Goal: Task Accomplishment & Management: Complete application form

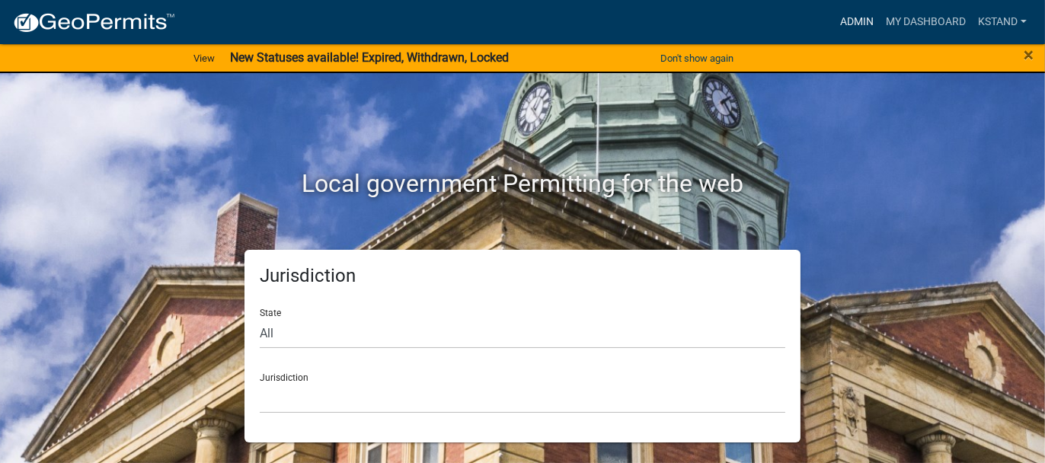
click at [861, 24] on link "Admin" at bounding box center [857, 22] width 46 height 29
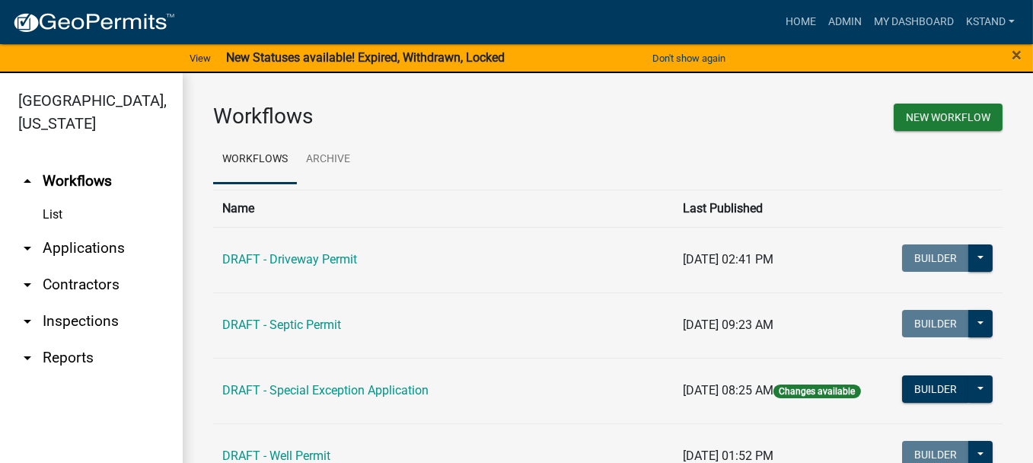
click at [98, 244] on link "arrow_drop_down Applications" at bounding box center [91, 248] width 183 height 37
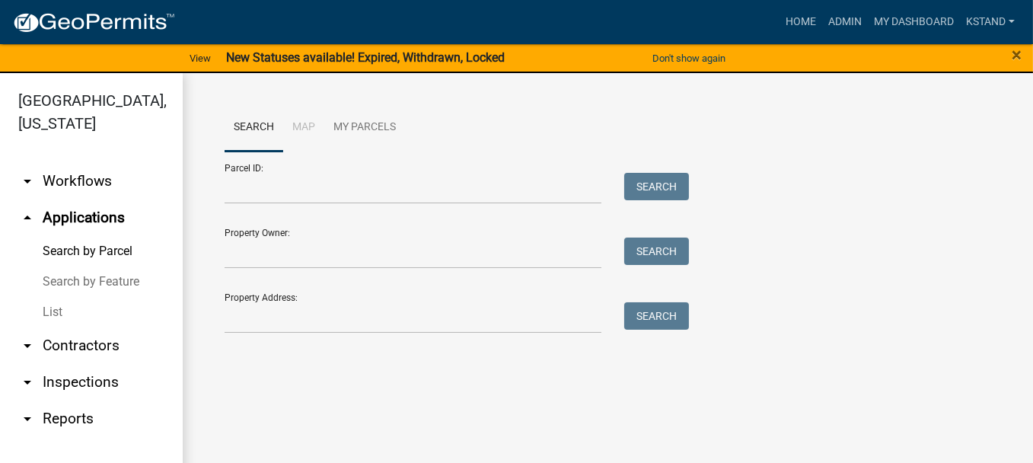
click at [43, 311] on link "List" at bounding box center [91, 312] width 183 height 30
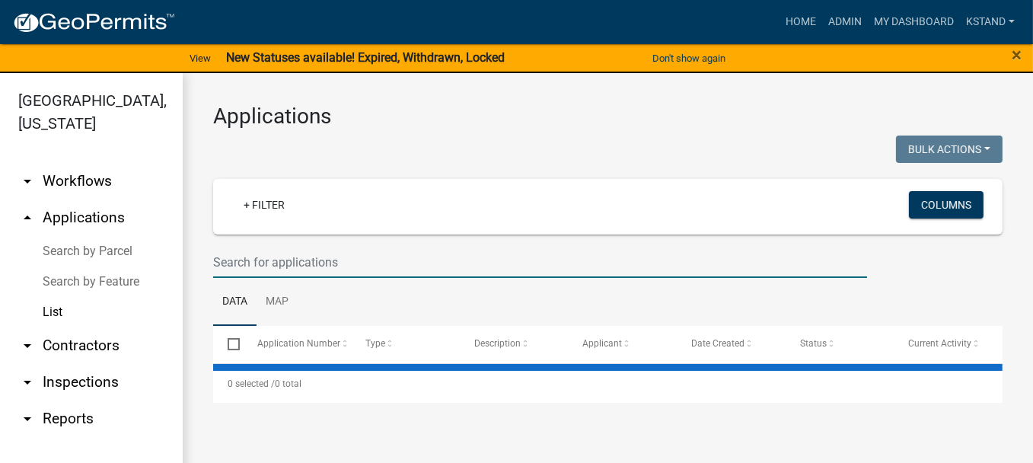
click at [233, 257] on input "text" at bounding box center [540, 262] width 654 height 31
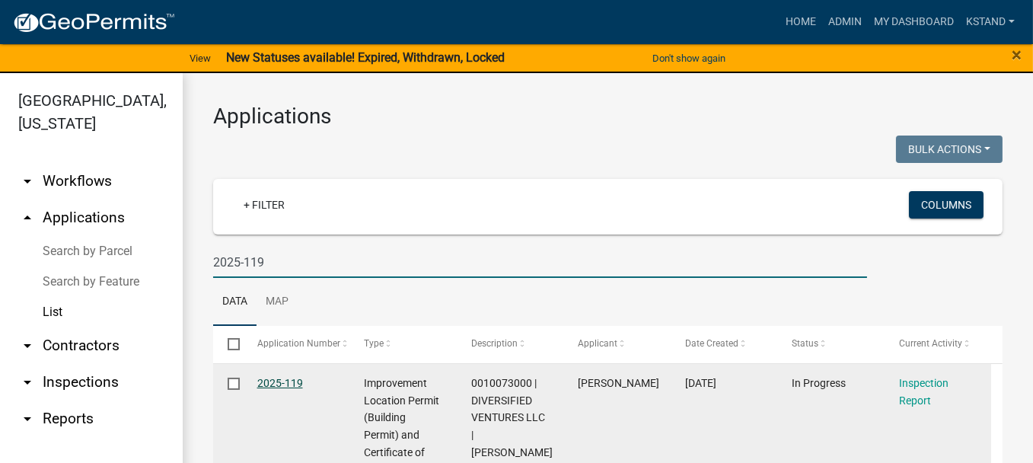
type input "2025-119"
click at [291, 385] on link "2025-119" at bounding box center [280, 383] width 46 height 12
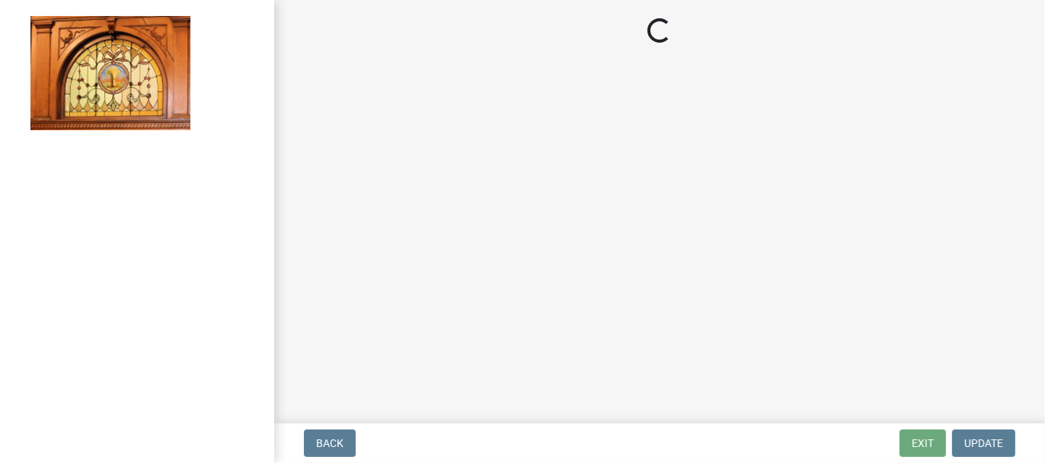
select select "62bb873c-c571-4454-ac8a-8c216551e2a3"
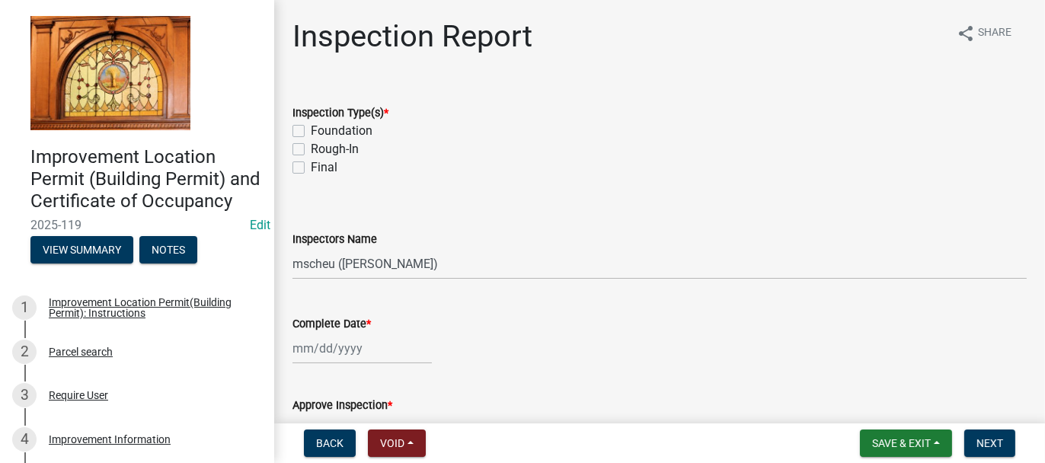
click at [311, 129] on label "Foundation" at bounding box center [342, 131] width 62 height 18
click at [311, 129] on input "Foundation" at bounding box center [316, 127] width 10 height 10
checkbox input "true"
checkbox input "false"
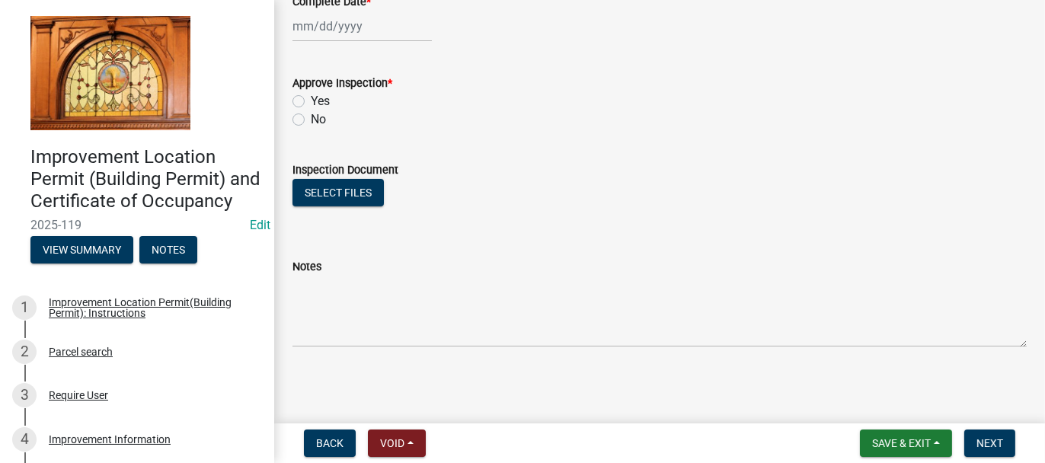
scroll to position [323, 0]
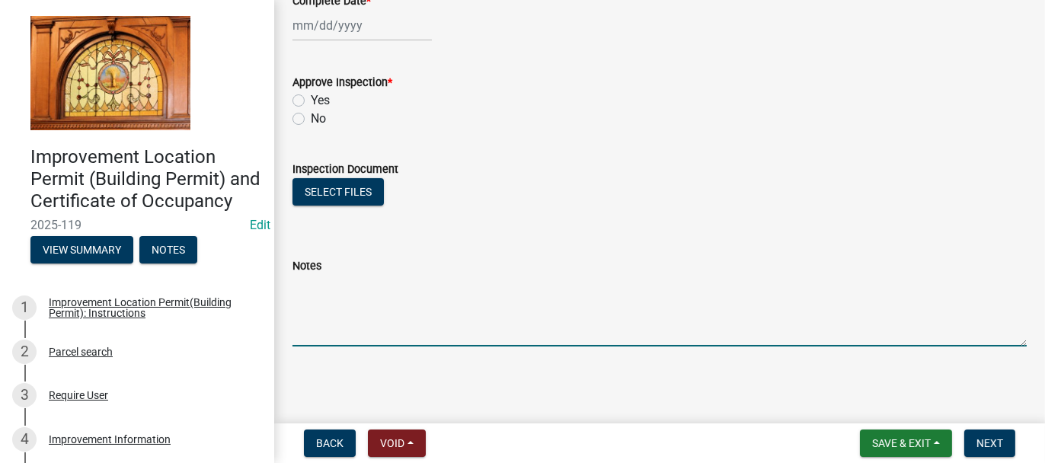
click at [310, 296] on textarea "Notes" at bounding box center [659, 311] width 734 height 72
type textarea "FOUNDATION [DATE]"
click at [893, 446] on span "Save & Exit" at bounding box center [901, 443] width 59 height 12
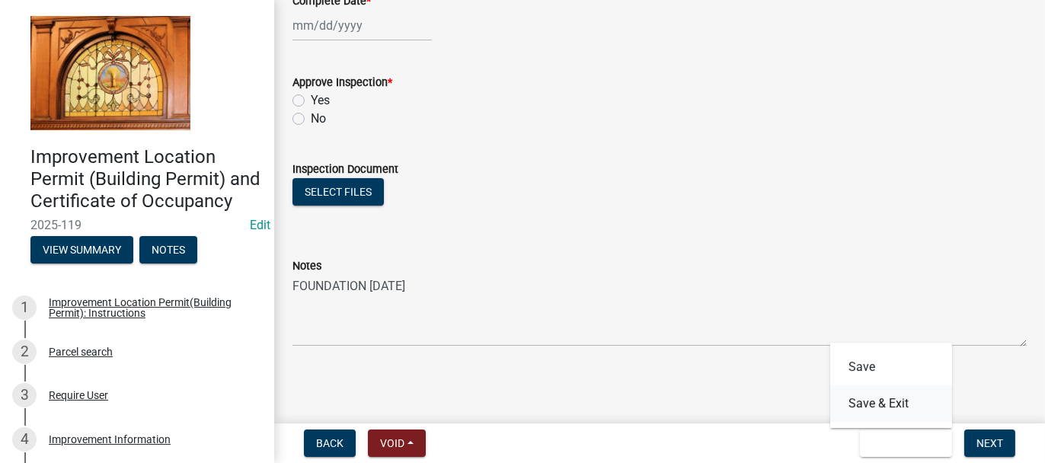
click at [893, 414] on button "Save & Exit" at bounding box center [891, 403] width 122 height 37
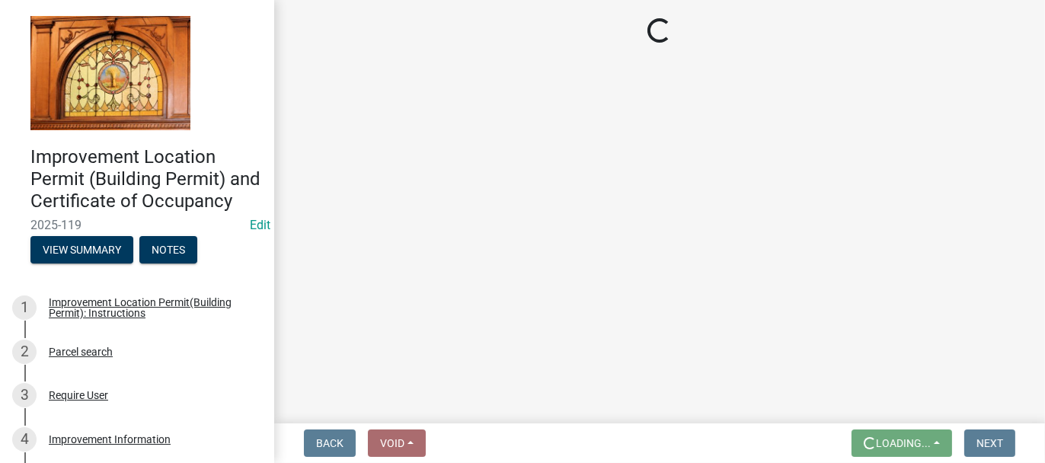
scroll to position [0, 0]
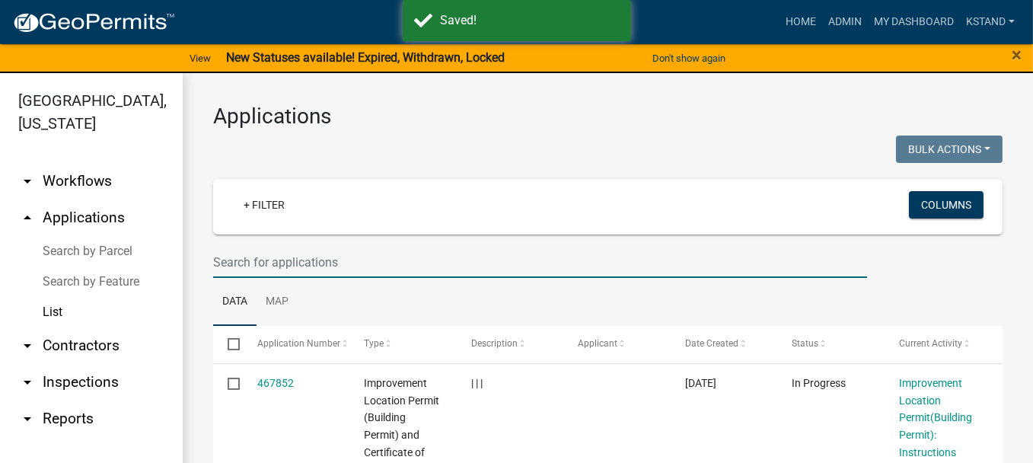
click at [301, 262] on input "text" at bounding box center [540, 262] width 654 height 31
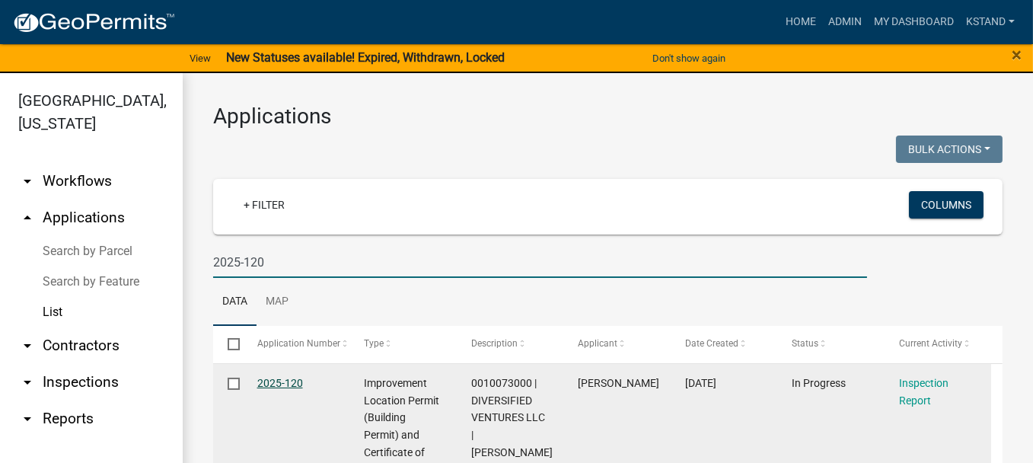
type input "2025-120"
click at [270, 384] on link "2025-120" at bounding box center [280, 383] width 46 height 12
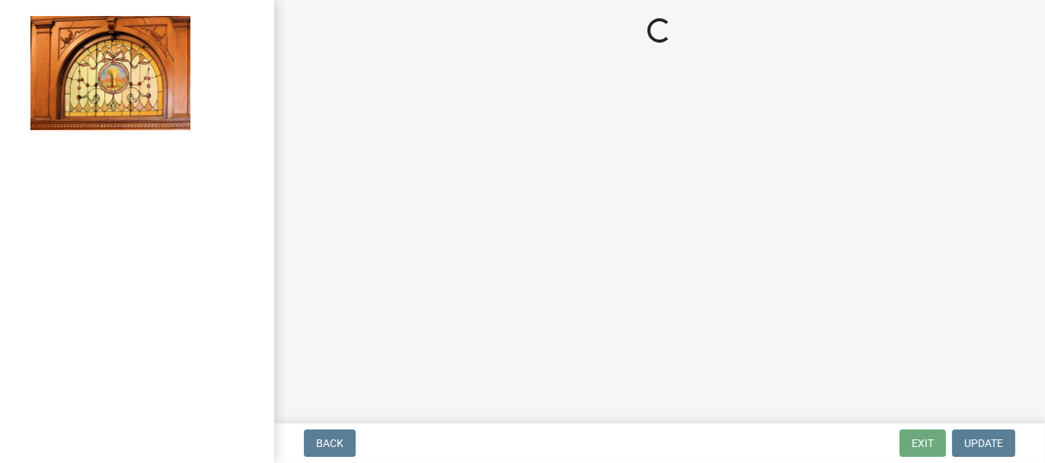
select select "62bb873c-c571-4454-ac8a-8c216551e2a3"
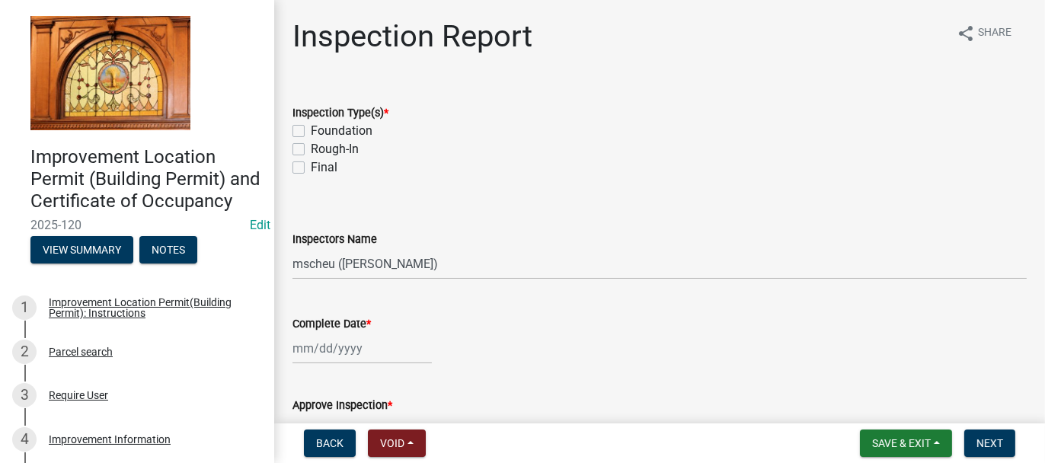
click at [311, 126] on label "Foundation" at bounding box center [342, 131] width 62 height 18
click at [311, 126] on input "Foundation" at bounding box center [316, 127] width 10 height 10
checkbox input "true"
checkbox input "false"
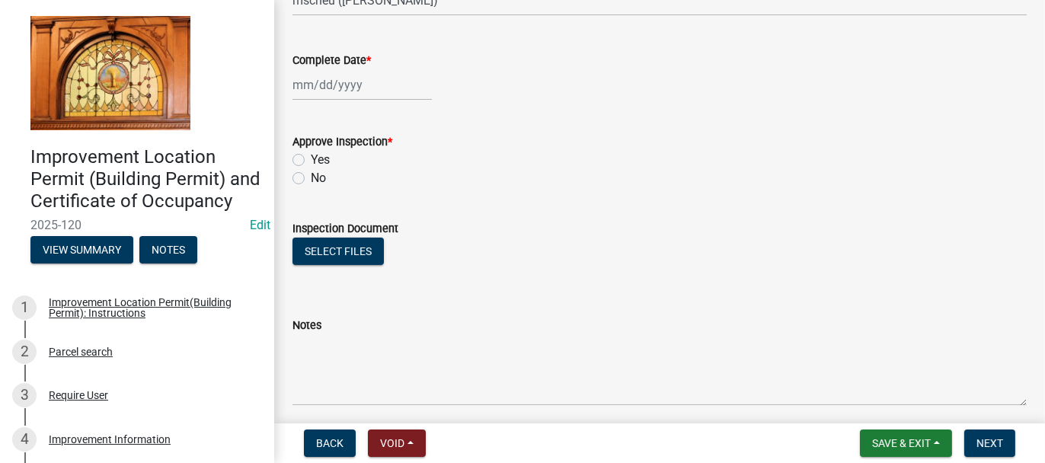
scroll to position [305, 0]
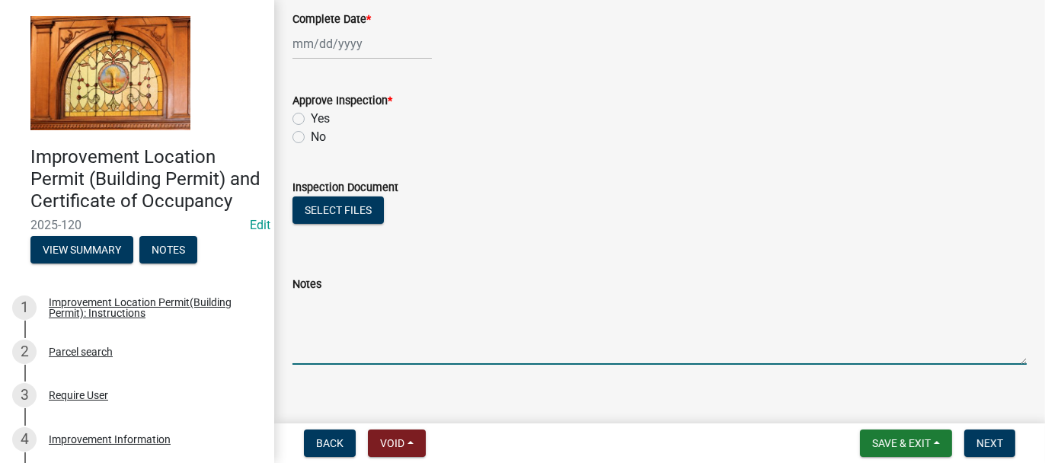
click at [292, 310] on textarea "Notes" at bounding box center [659, 329] width 734 height 72
type textarea "FOUNDATION [DATE]"
click at [881, 445] on span "Save & Exit" at bounding box center [901, 443] width 59 height 12
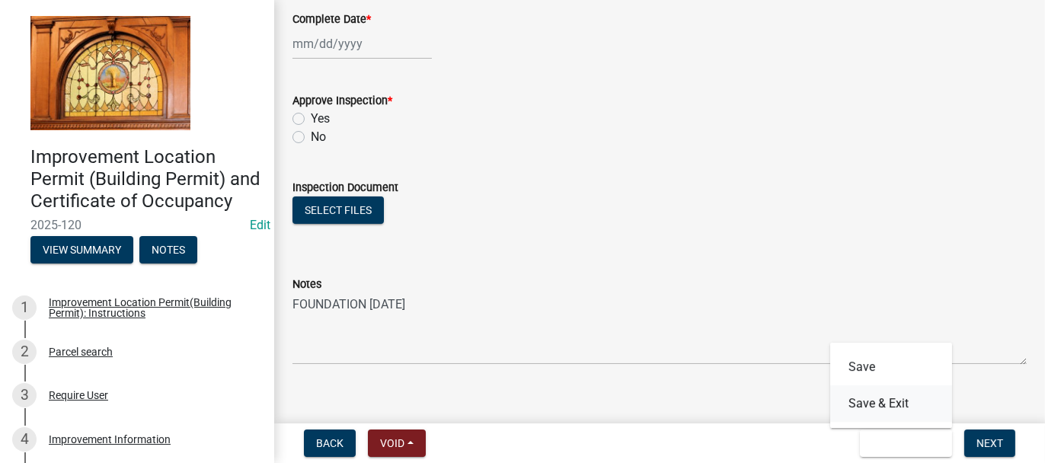
click at [880, 413] on button "Save & Exit" at bounding box center [891, 403] width 122 height 37
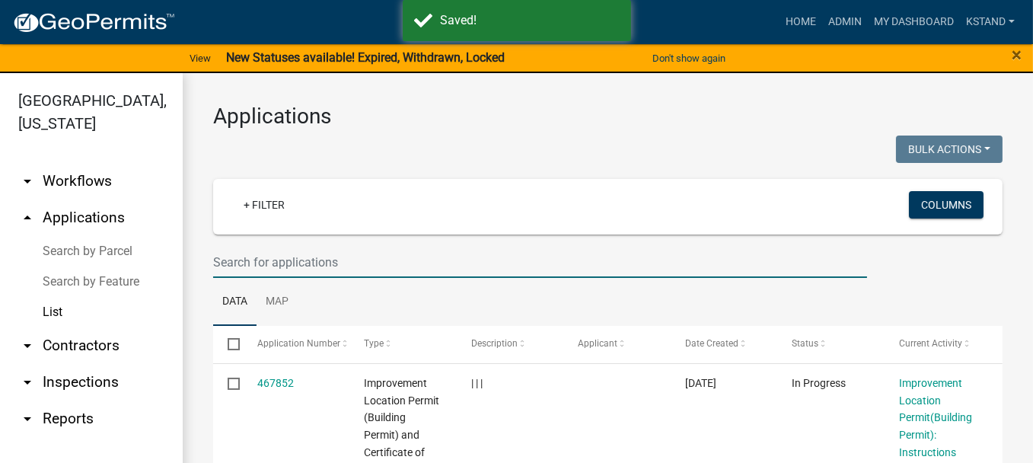
click at [259, 262] on input "text" at bounding box center [540, 262] width 654 height 31
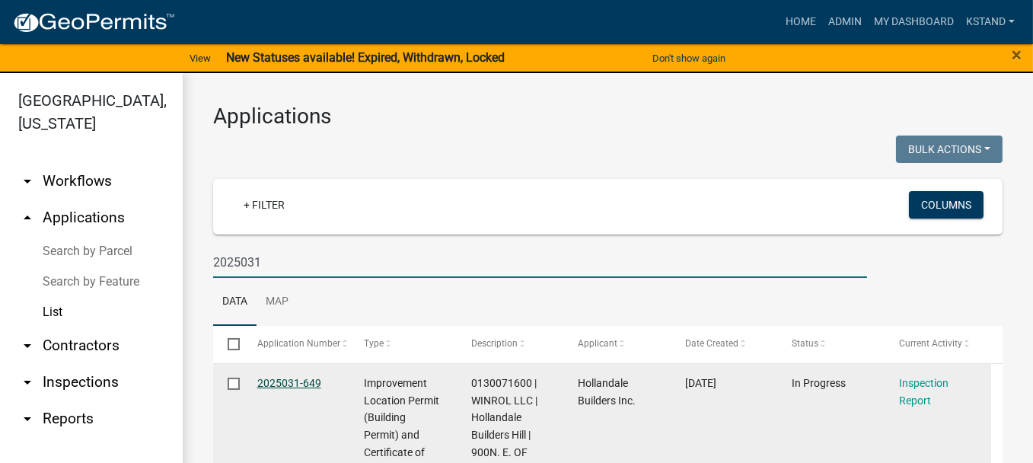
type input "2025031"
click at [279, 382] on link "2025031-649" at bounding box center [289, 383] width 64 height 12
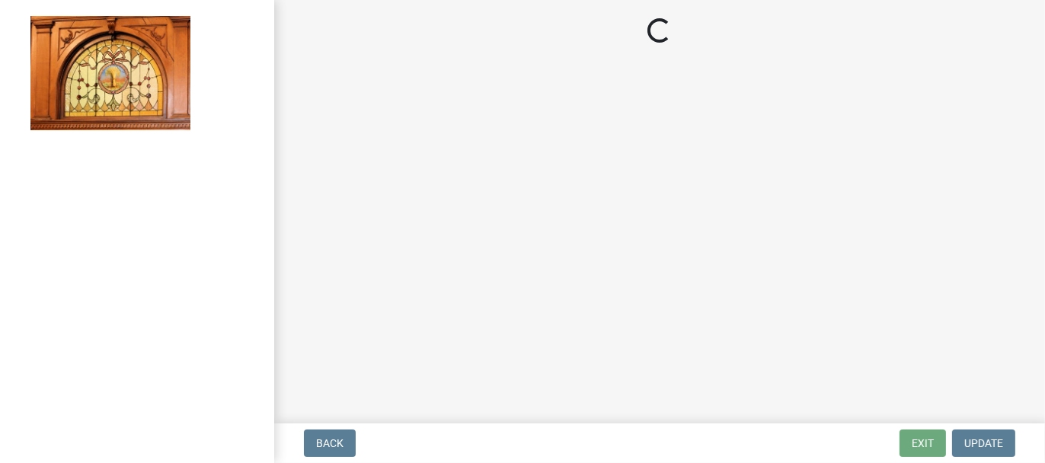
select select "62bb873c-c571-4454-ac8a-8c216551e2a3"
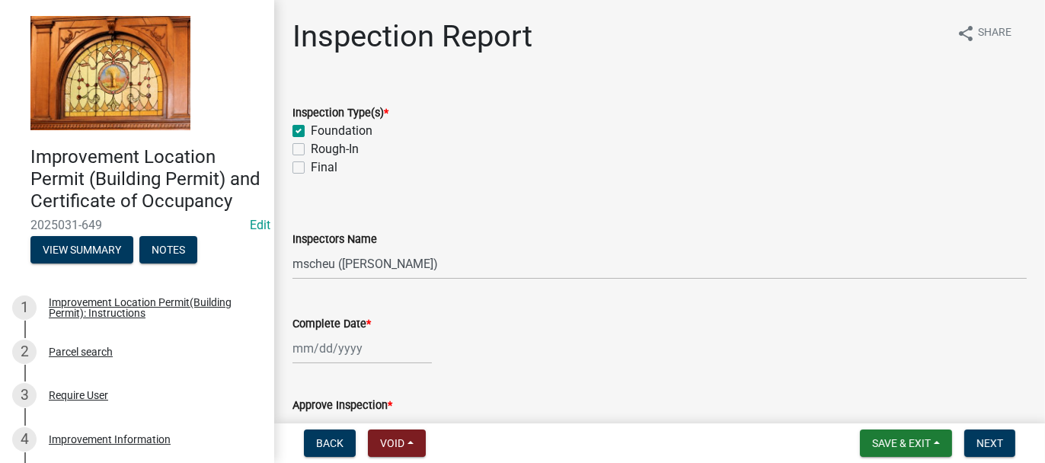
click at [311, 149] on label "Rough-In" at bounding box center [335, 149] width 48 height 18
click at [311, 149] on input "Rough-In" at bounding box center [316, 145] width 10 height 10
checkbox input "true"
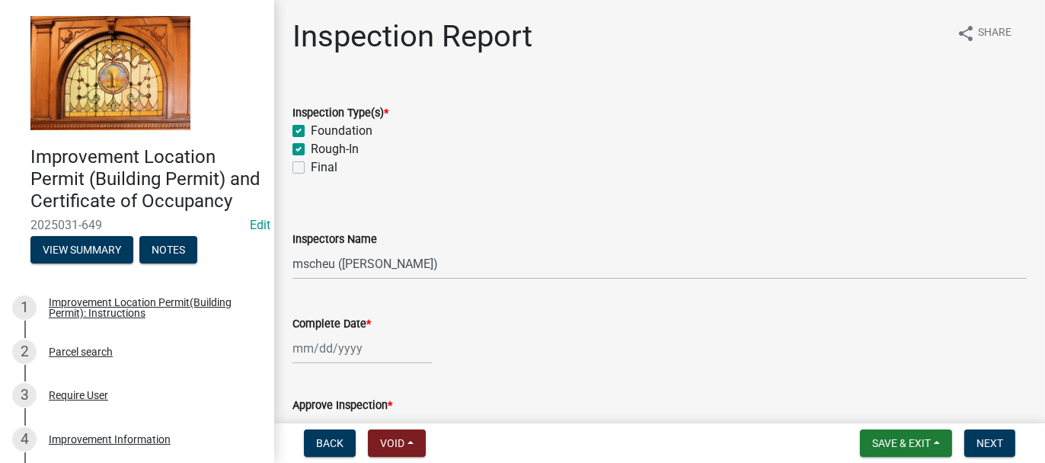
checkbox input "false"
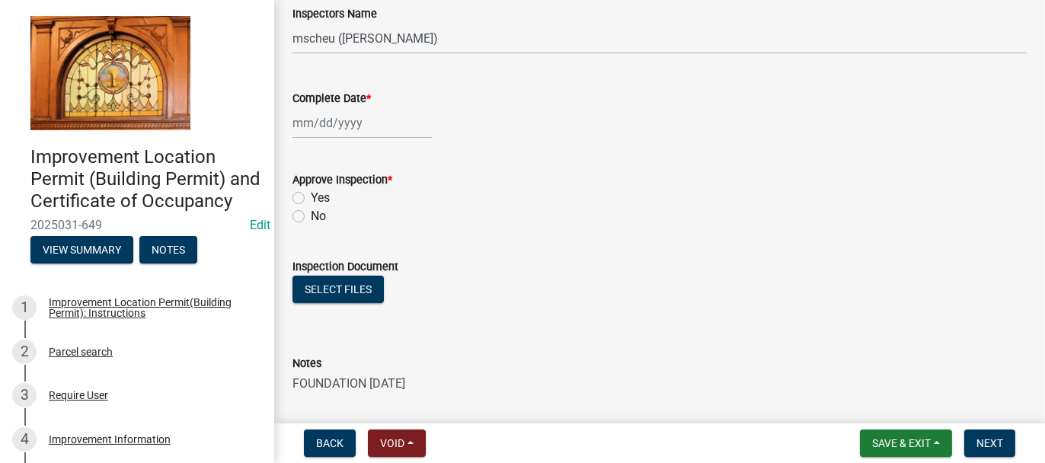
scroll to position [305, 0]
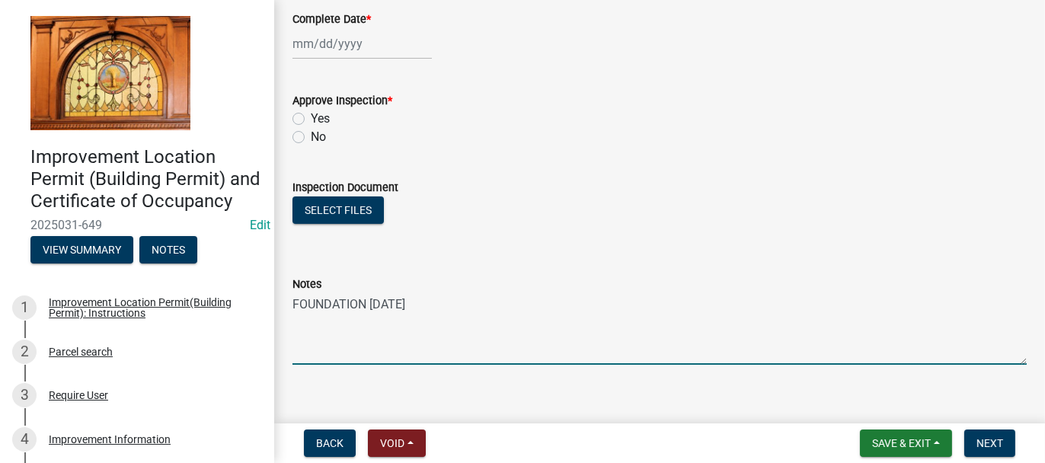
drag, startPoint x: 424, startPoint y: 311, endPoint x: 286, endPoint y: 343, distance: 141.5
click at [424, 310] on textarea "FOUNDATION [DATE]" at bounding box center [659, 329] width 734 height 72
type textarea "FOUNDATION [DATE] ROUGH-IN [DATE]"
click at [891, 441] on span "Save & Exit" at bounding box center [901, 443] width 59 height 12
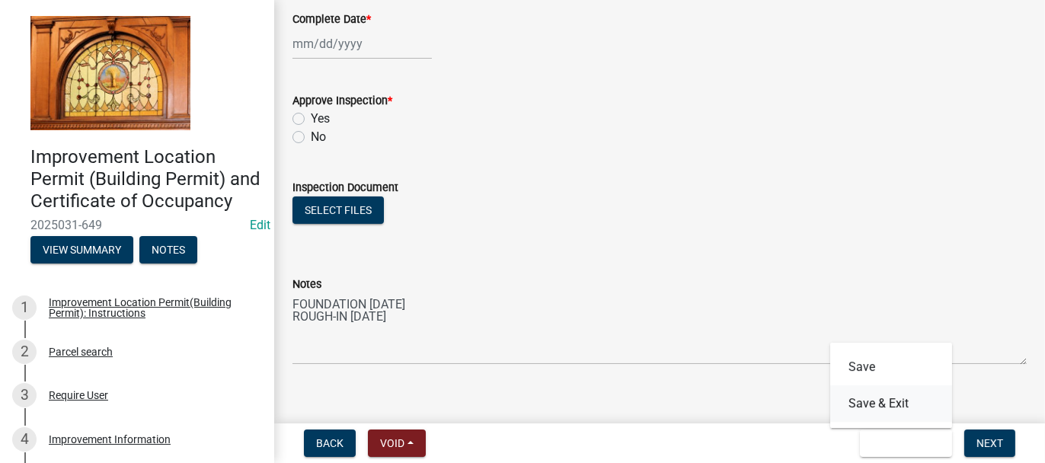
click at [881, 404] on button "Save & Exit" at bounding box center [891, 403] width 122 height 37
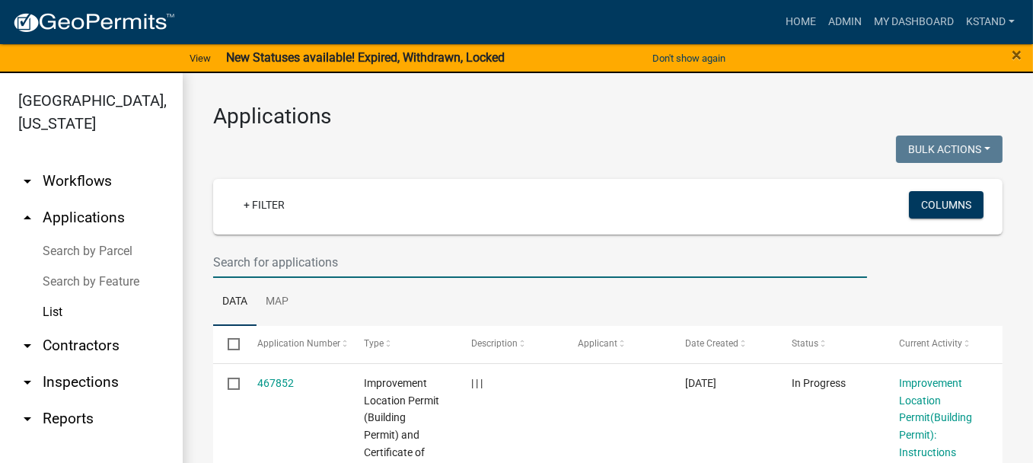
click at [229, 260] on input "text" at bounding box center [540, 262] width 654 height 31
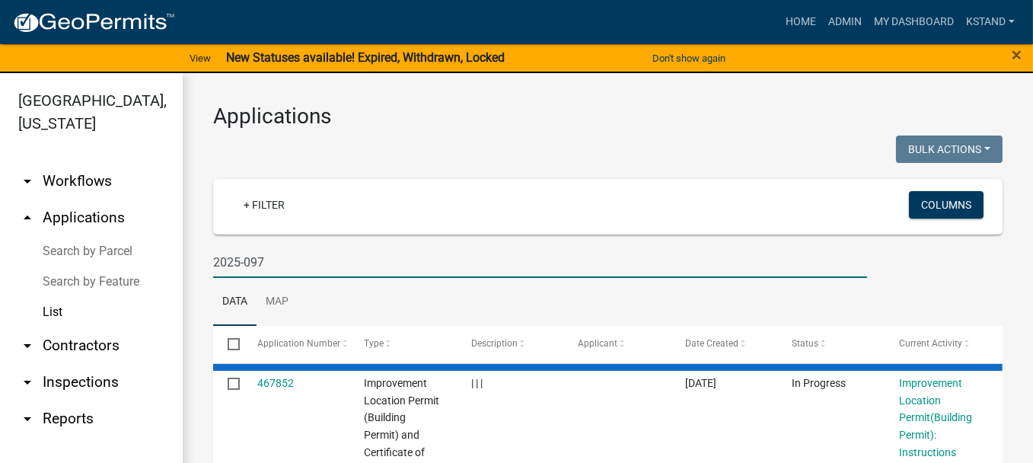
type input "2025-097"
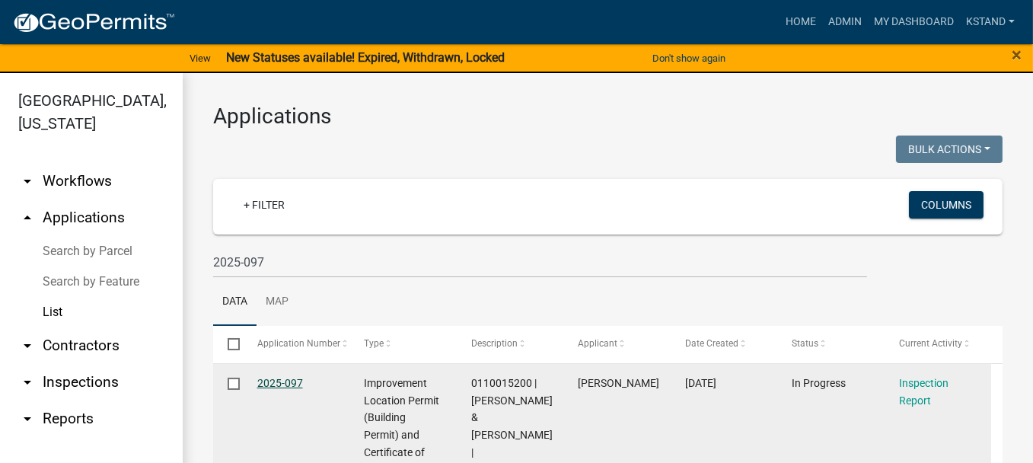
click at [295, 382] on link "2025-097" at bounding box center [280, 383] width 46 height 12
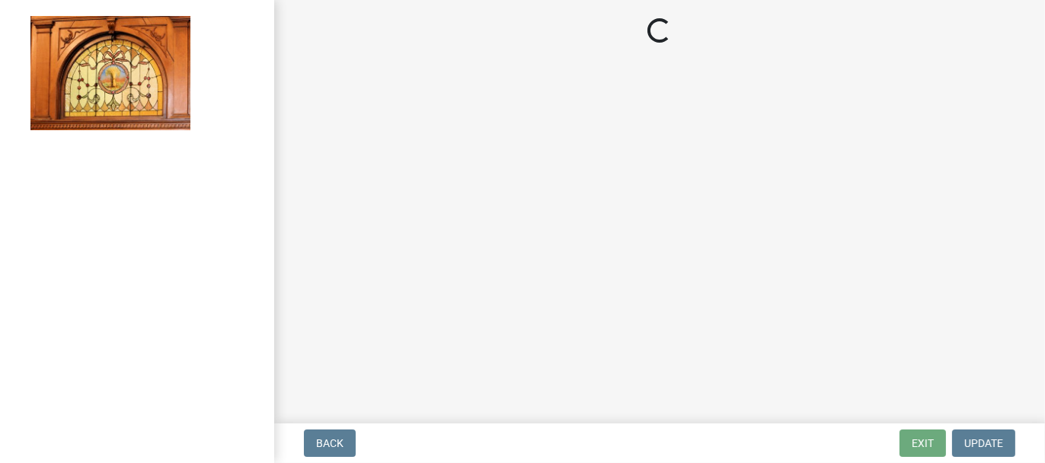
select select "62bb873c-c571-4454-ac8a-8c216551e2a3"
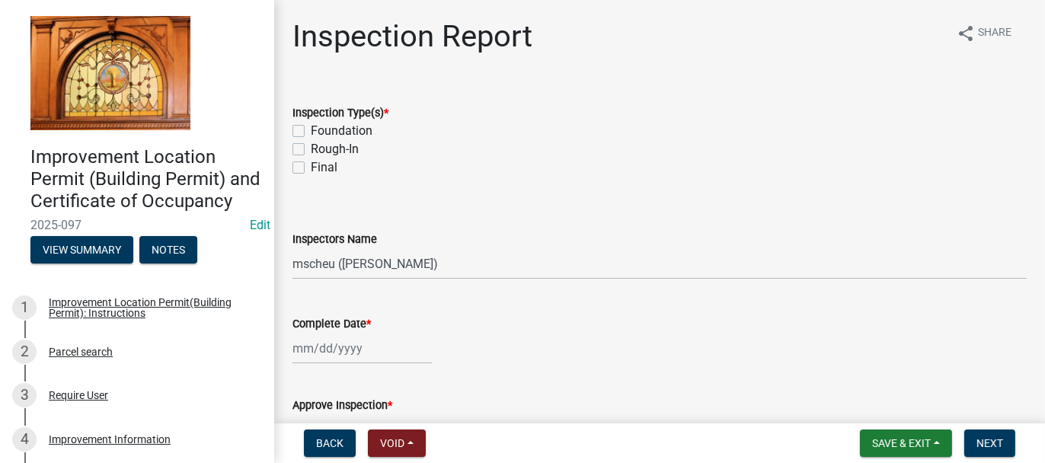
click at [311, 129] on label "Foundation" at bounding box center [342, 131] width 62 height 18
click at [311, 129] on input "Foundation" at bounding box center [316, 127] width 10 height 10
checkbox input "true"
checkbox input "false"
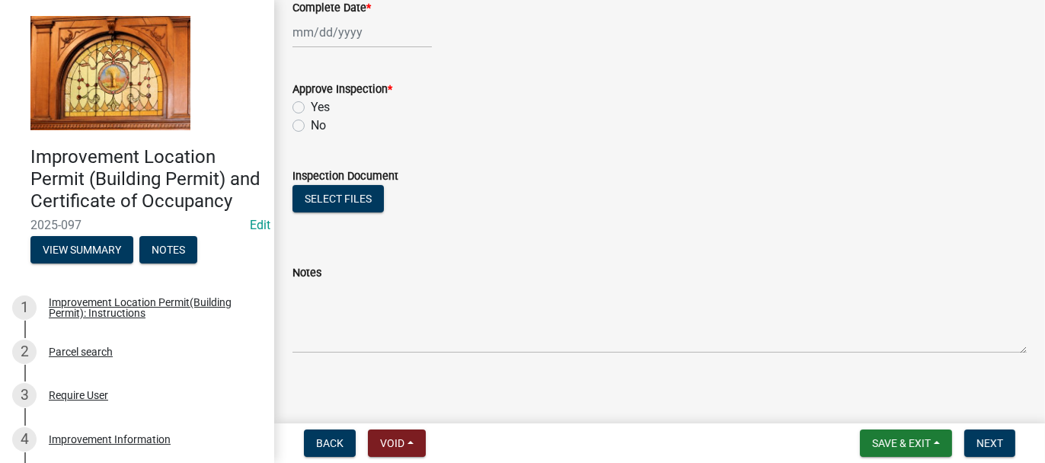
scroll to position [323, 0]
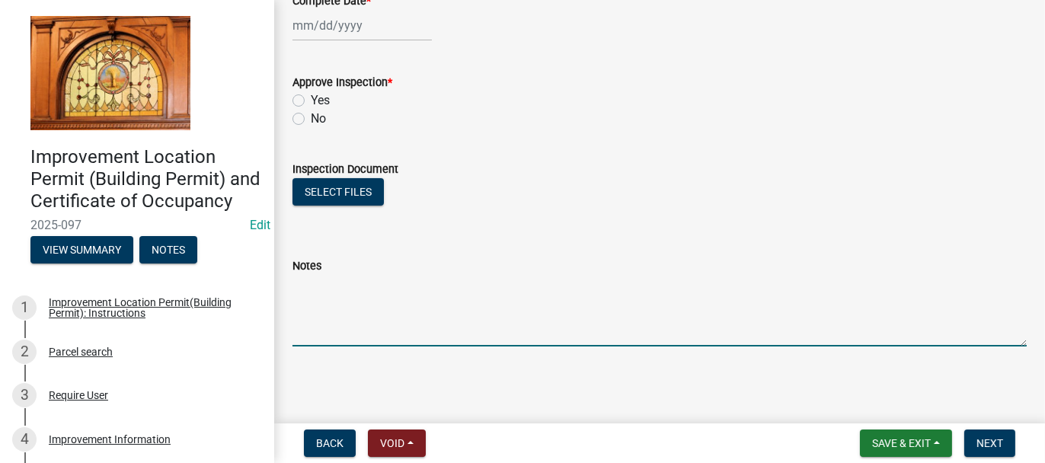
click at [297, 301] on textarea "Notes" at bounding box center [659, 311] width 734 height 72
type textarea "FOUNDATION [DATE]"
click at [890, 435] on button "Save & Exit" at bounding box center [906, 443] width 92 height 27
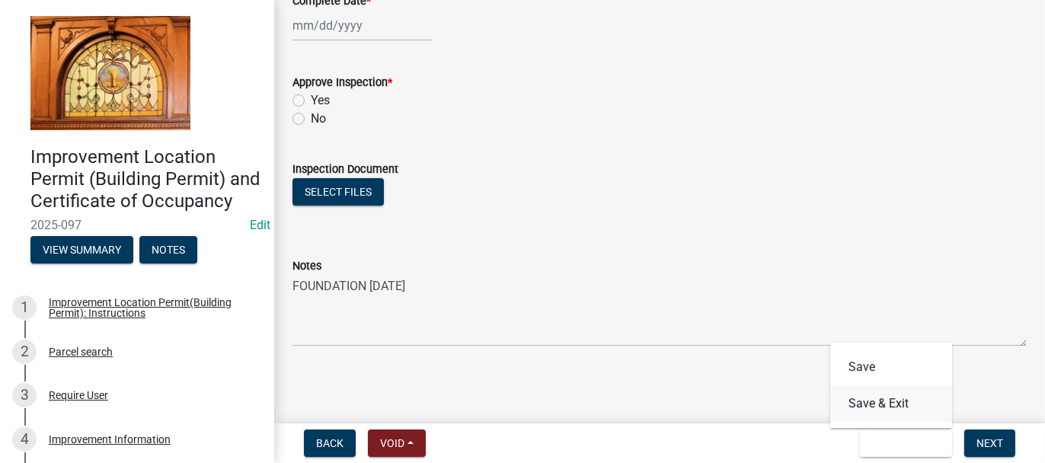
click at [872, 408] on button "Save & Exit" at bounding box center [891, 403] width 122 height 37
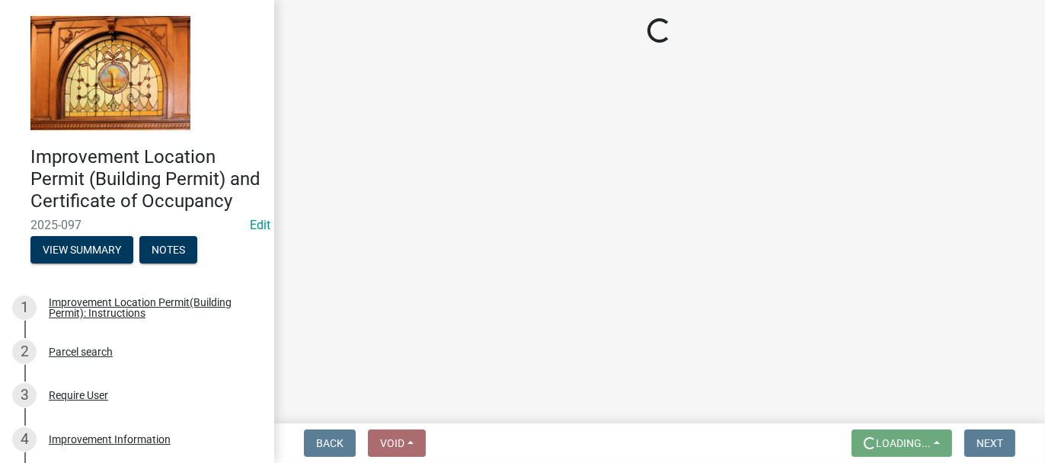
scroll to position [0, 0]
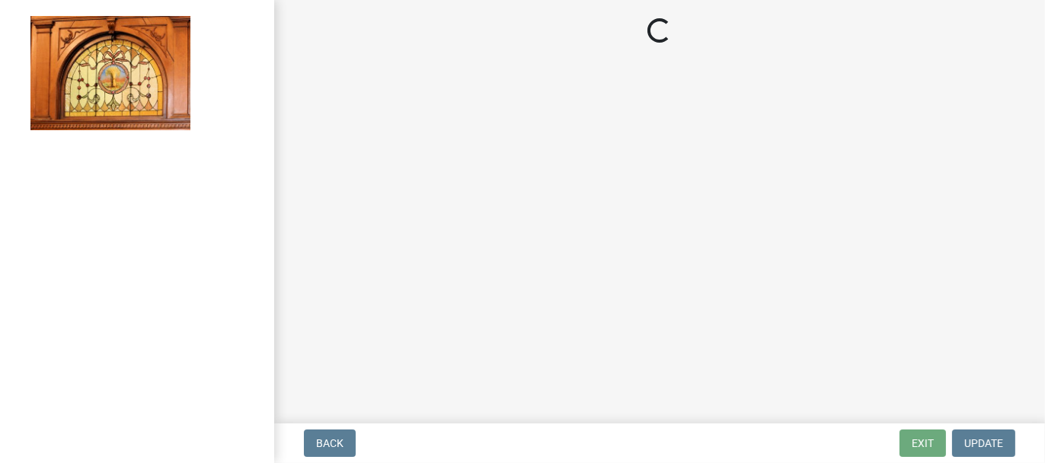
select select "62bb873c-c571-4454-ac8a-8c216551e2a3"
